Goal: Transaction & Acquisition: Purchase product/service

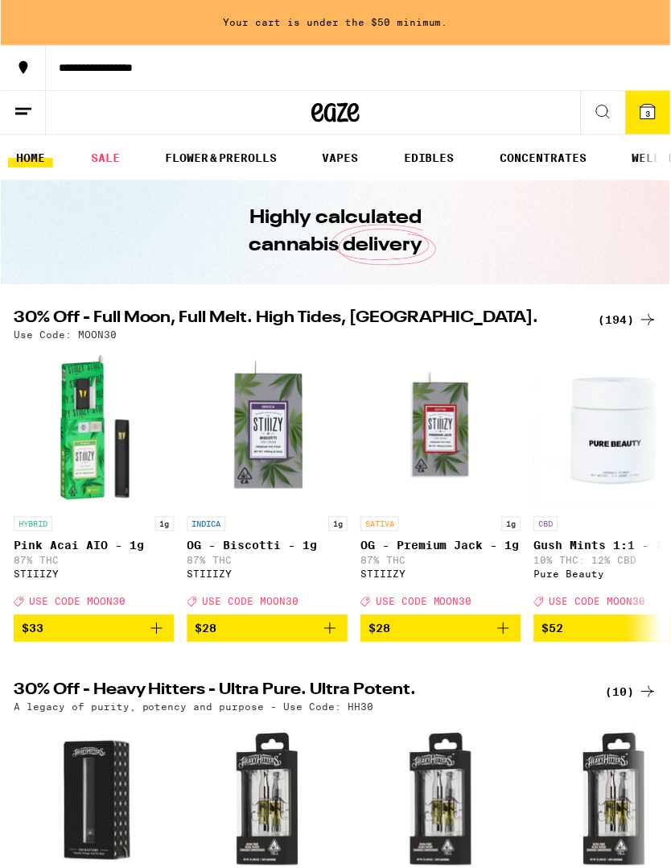
scroll to position [2, 0]
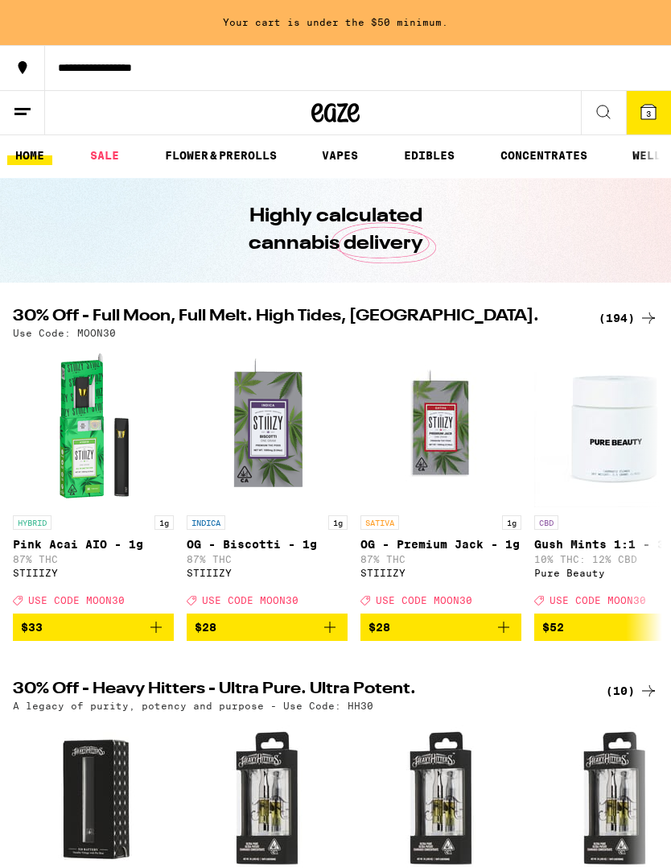
click at [646, 96] on button "3" at bounding box center [648, 112] width 45 height 43
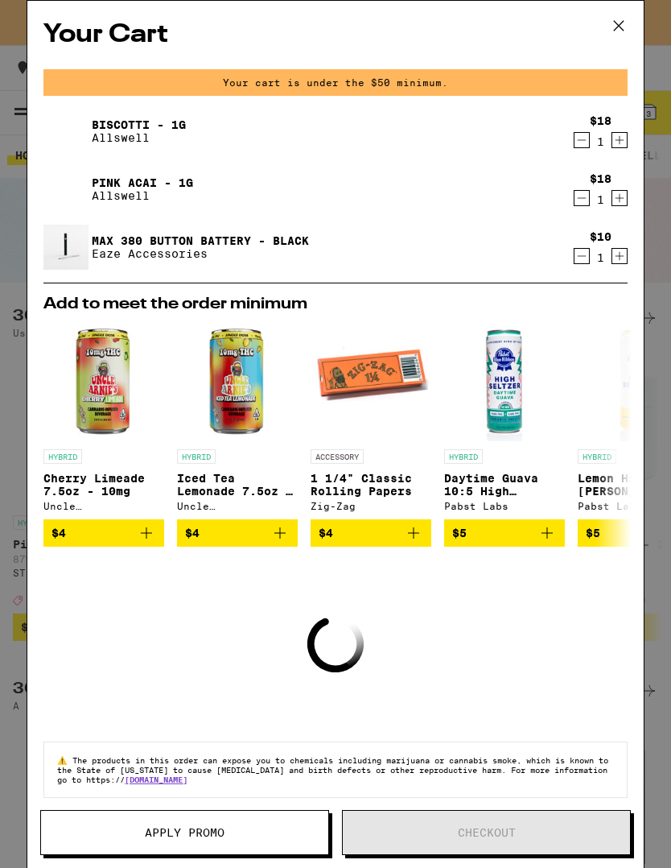
click at [585, 141] on icon "Decrement" at bounding box center [582, 139] width 14 height 19
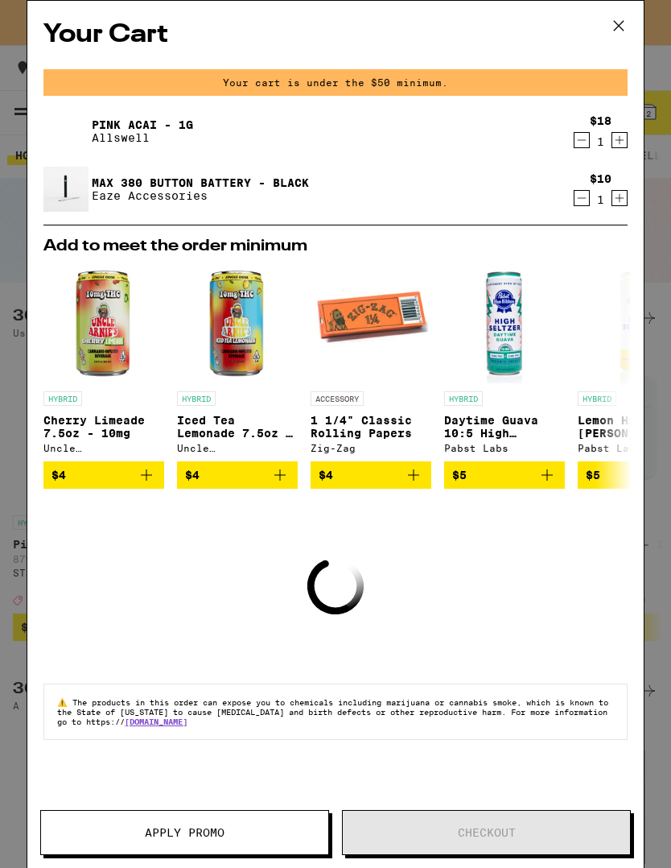
click at [578, 150] on icon "Decrement" at bounding box center [582, 139] width 14 height 19
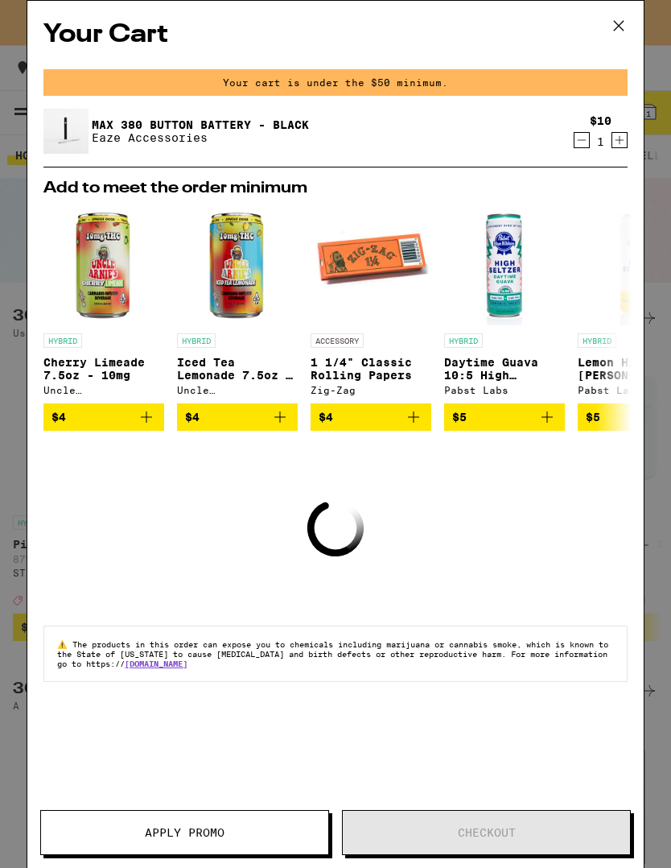
click at [581, 146] on icon "Decrement" at bounding box center [582, 139] width 14 height 19
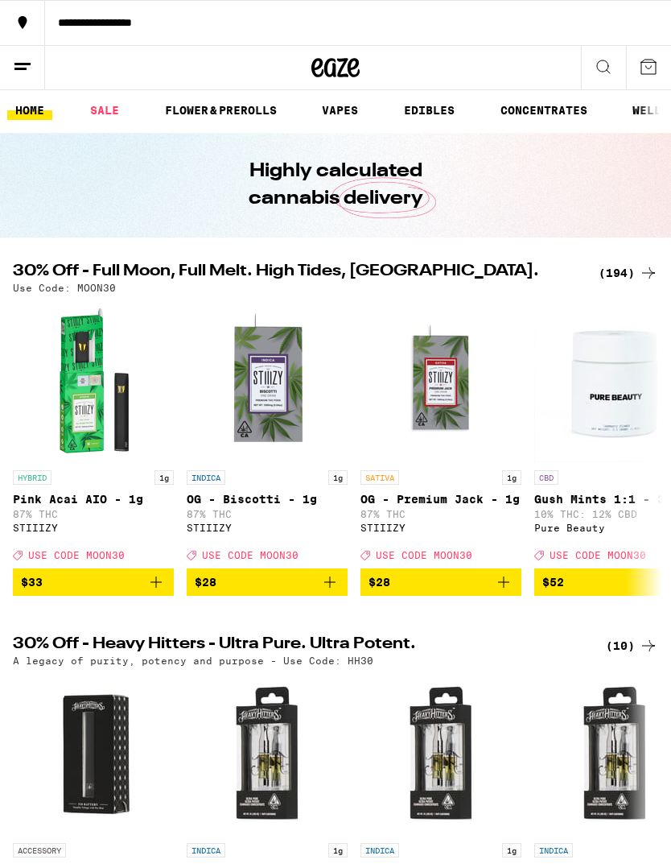
click at [636, 280] on div "(194)" at bounding box center [629, 272] width 60 height 19
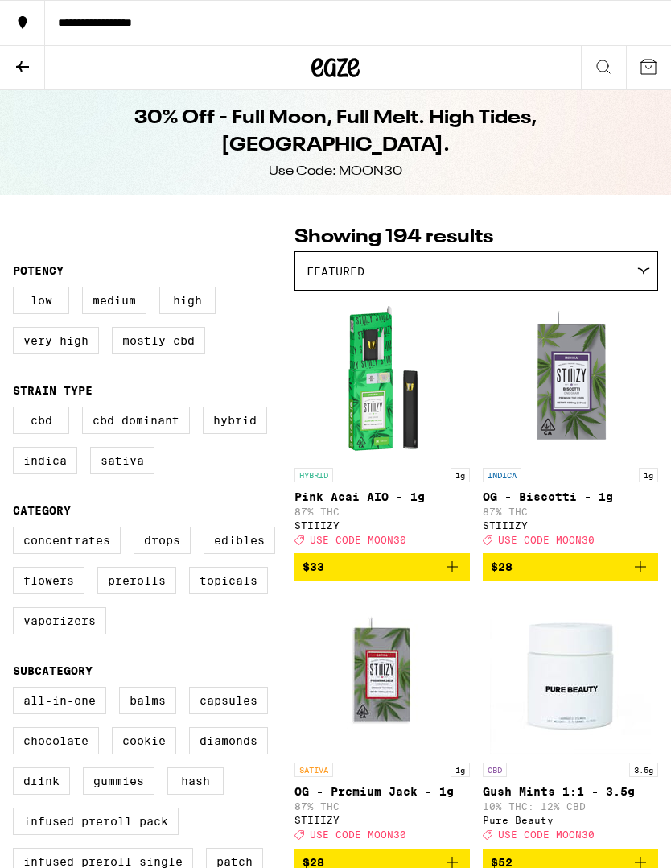
click at [68, 594] on label "Flowers" at bounding box center [49, 580] width 72 height 27
click at [17, 530] on input "Flowers" at bounding box center [16, 529] width 1 height 1
checkbox input "true"
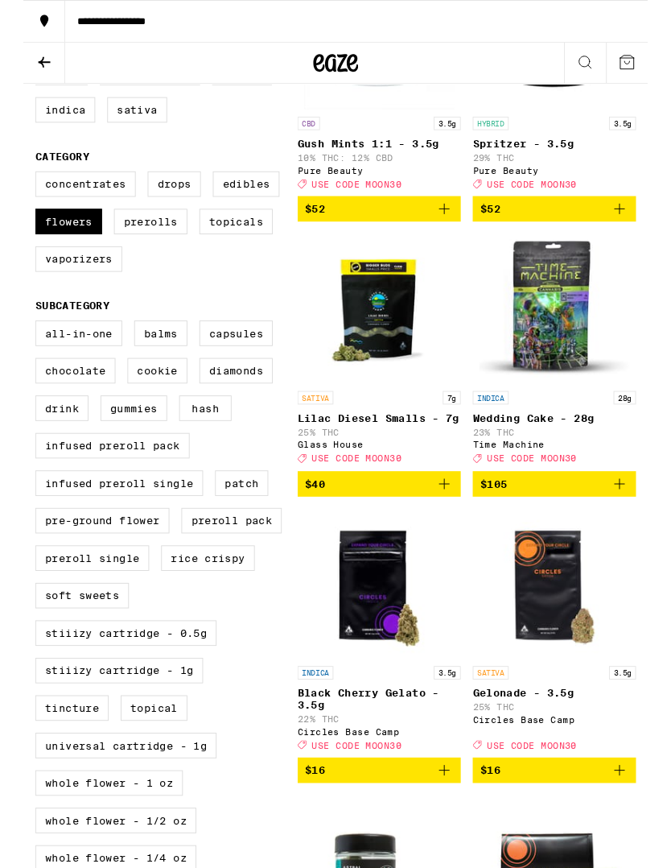
click at [92, 573] on label "Pre-ground Flower" at bounding box center [85, 559] width 144 height 27
click at [17, 348] on input "Pre-ground Flower" at bounding box center [16, 347] width 1 height 1
checkbox input "true"
